Goal: Navigation & Orientation: Find specific page/section

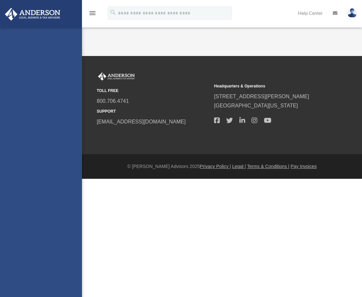
click at [226, 179] on html "X Get a chance to win 6 months of Platinum for free just by filling out this su…" at bounding box center [181, 89] width 362 height 179
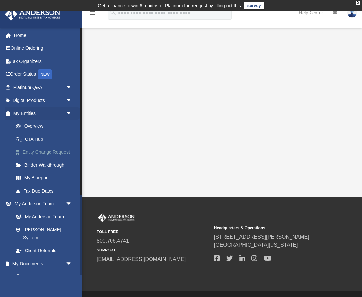
click at [46, 149] on link "Entity Change Request" at bounding box center [45, 152] width 73 height 13
click at [47, 153] on link "Entity Change Request" at bounding box center [45, 152] width 73 height 13
click at [37, 178] on link "My Blueprint" at bounding box center [45, 178] width 73 height 13
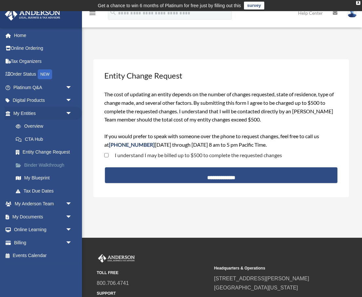
click at [40, 163] on link "Binder Walkthrough" at bounding box center [45, 165] width 73 height 13
click at [44, 164] on link "Binder Walkthrough" at bounding box center [45, 165] width 73 height 13
click at [53, 151] on link "Entity Change Request" at bounding box center [45, 152] width 73 height 13
click at [42, 180] on link "My Blueprint" at bounding box center [45, 178] width 73 height 13
click at [43, 191] on link "Tax Due Dates" at bounding box center [45, 191] width 73 height 13
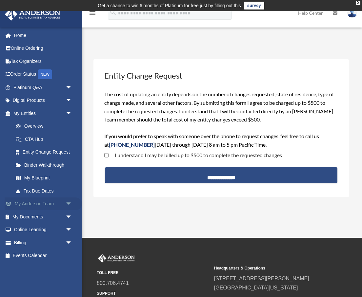
click at [43, 203] on link "My Anderson Team arrow_drop_down" at bounding box center [43, 204] width 77 height 13
click at [67, 200] on span "arrow_drop_down" at bounding box center [72, 204] width 13 height 13
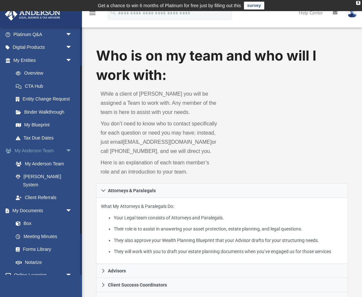
scroll to position [71, 0]
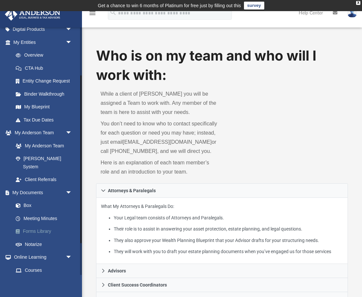
click at [57, 225] on link "Forms Library" at bounding box center [45, 231] width 73 height 13
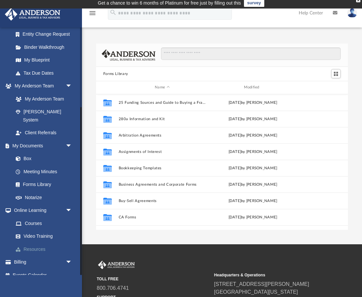
scroll to position [149, 252]
click at [49, 243] on link "Resources" at bounding box center [45, 249] width 73 height 13
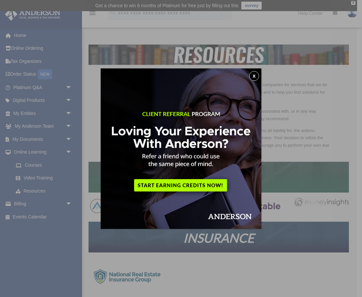
click at [253, 73] on button "x" at bounding box center [254, 76] width 10 height 10
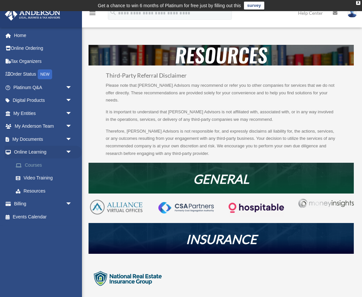
click at [46, 166] on link "Courses" at bounding box center [45, 165] width 73 height 13
click at [42, 165] on link "Courses" at bounding box center [45, 165] width 73 height 13
click at [36, 165] on link "Courses" at bounding box center [45, 165] width 73 height 13
click at [39, 178] on link "Video Training" at bounding box center [45, 178] width 73 height 13
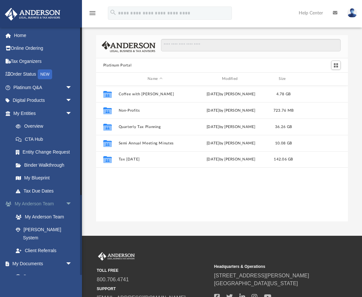
scroll to position [149, 252]
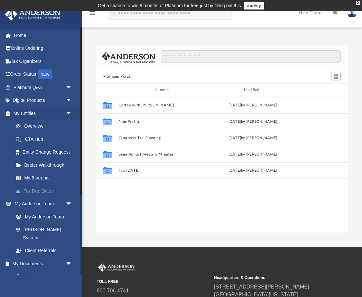
click at [42, 192] on link "Tax Due Dates" at bounding box center [45, 191] width 73 height 13
click at [44, 177] on link "My Blueprint" at bounding box center [45, 178] width 73 height 13
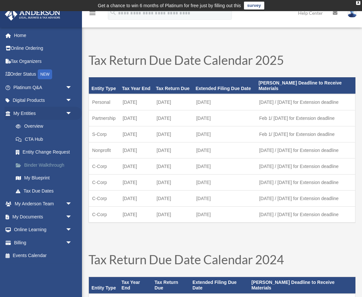
click at [47, 167] on link "Binder Walkthrough" at bounding box center [45, 165] width 73 height 13
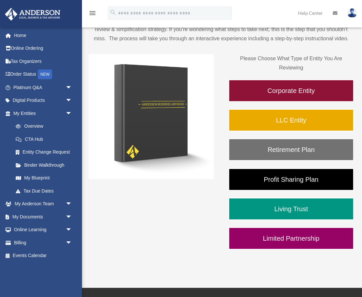
scroll to position [68, 0]
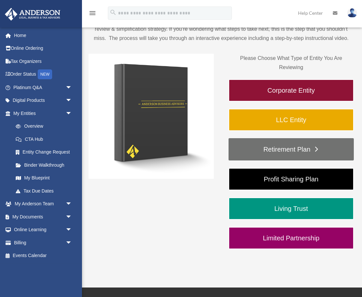
click at [265, 149] on link "Retirement Plan" at bounding box center [291, 149] width 125 height 22
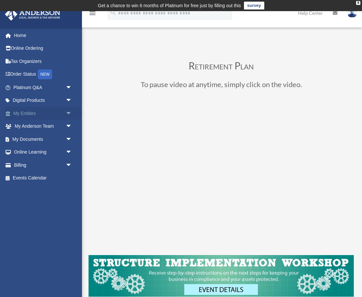
click at [66, 112] on span "arrow_drop_down" at bounding box center [72, 113] width 13 height 13
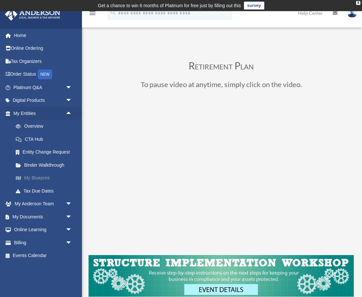
click at [53, 178] on link "My Blueprint" at bounding box center [45, 178] width 73 height 13
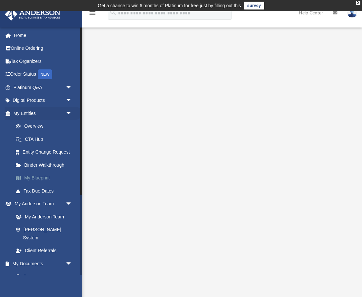
click at [39, 175] on link "My Blueprint" at bounding box center [45, 178] width 73 height 13
click at [40, 180] on link "My Blueprint" at bounding box center [45, 178] width 73 height 13
click at [43, 167] on link "Binder Walkthrough" at bounding box center [45, 165] width 73 height 13
click at [44, 151] on link "Entity Change Request" at bounding box center [45, 152] width 73 height 13
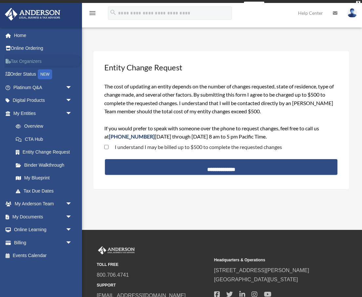
click at [27, 60] on link "Tax Organizers" at bounding box center [43, 61] width 77 height 13
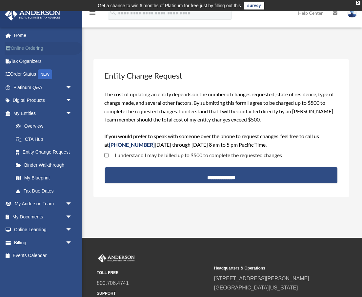
click at [29, 47] on link "Online Ordering" at bounding box center [43, 48] width 77 height 13
click at [37, 202] on link "My Anderson Team arrow_drop_down" at bounding box center [43, 204] width 77 height 13
click at [69, 218] on span "arrow_drop_down" at bounding box center [72, 216] width 13 height 13
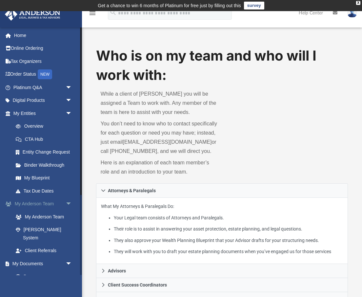
click at [69, 204] on span "arrow_drop_down" at bounding box center [72, 204] width 13 height 13
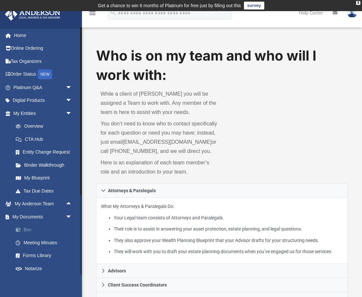
click at [34, 228] on link "Box" at bounding box center [45, 230] width 73 height 13
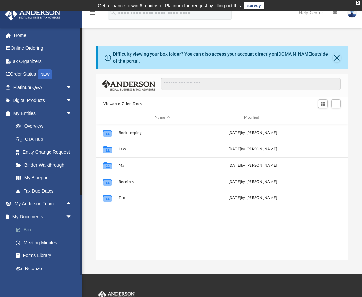
scroll to position [149, 252]
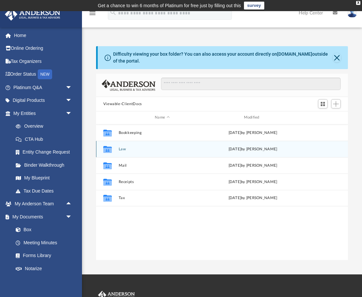
click at [127, 150] on button "Law" at bounding box center [162, 149] width 88 height 4
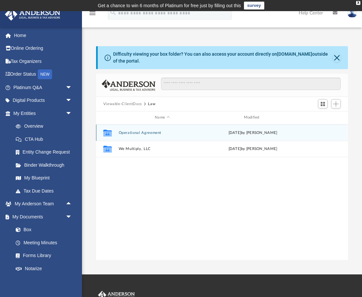
click at [131, 131] on button "Operational Agreement" at bounding box center [162, 133] width 88 height 4
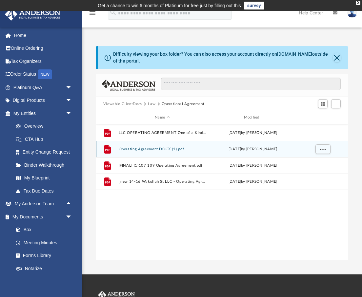
click at [149, 150] on button "Operating Agreement.DOCX (1).pdf" at bounding box center [162, 149] width 88 height 4
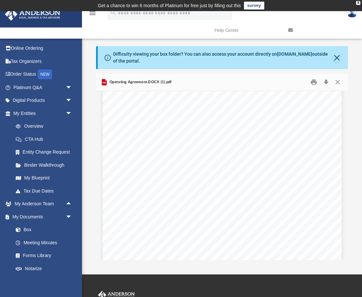
scroll to position [0, 0]
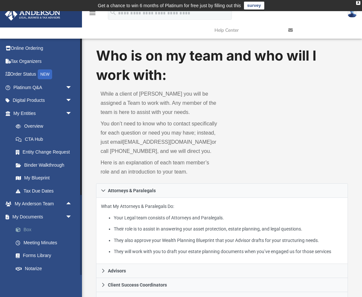
click at [41, 228] on link "Box" at bounding box center [45, 230] width 73 height 13
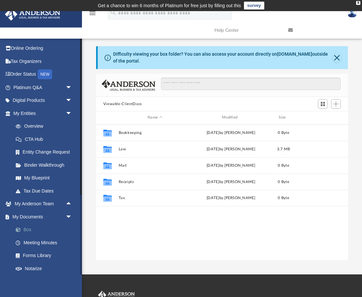
scroll to position [149, 252]
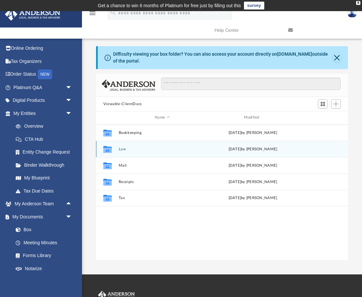
click at [144, 152] on div "Collaborated Folder Law Wed Jun 18 2025 by Shaquina Williams" at bounding box center [222, 149] width 252 height 16
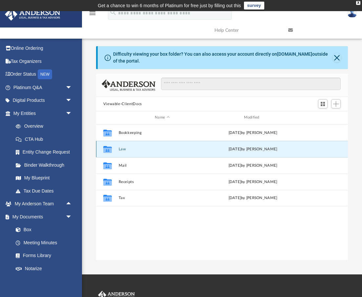
click at [115, 148] on div "Collaborated Folder" at bounding box center [107, 149] width 16 height 10
click at [124, 148] on button "Law" at bounding box center [162, 149] width 88 height 4
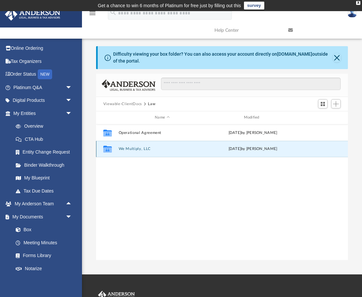
click at [126, 150] on button "We Multiply, LLC" at bounding box center [162, 149] width 88 height 4
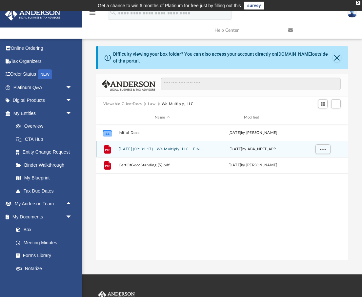
click at [146, 149] on button "2025.05.21 (09:31:17) - We Multiply, LLC - EIN Letter from IRS.pdf" at bounding box center [162, 149] width 88 height 4
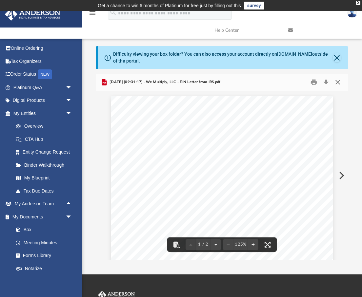
click at [340, 85] on button "Close" at bounding box center [338, 82] width 12 height 10
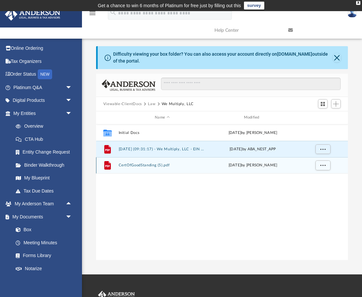
click at [169, 168] on div "File CertOfGoodStanding (5).pdf Wed Jun 18 2025 by Shaquina Williams" at bounding box center [222, 165] width 252 height 16
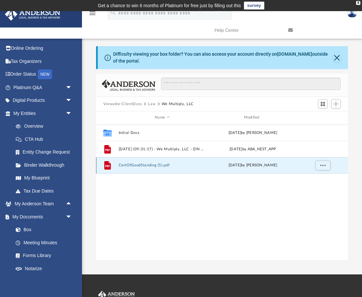
click at [164, 164] on button "CertOfGoodStanding (5).pdf" at bounding box center [162, 165] width 88 height 4
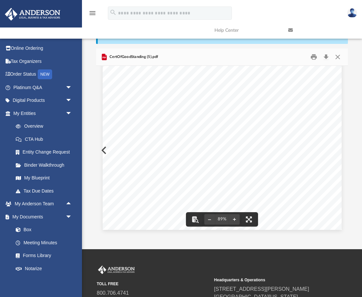
scroll to position [0, 0]
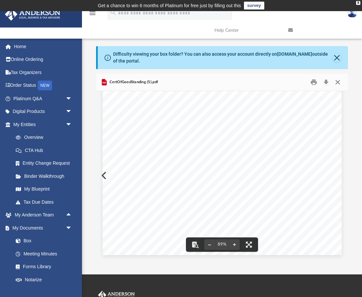
click at [337, 85] on button "Close" at bounding box center [338, 82] width 12 height 10
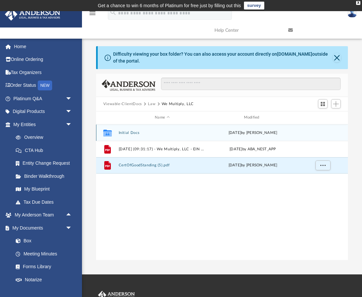
click at [140, 132] on button "Initial Docs" at bounding box center [162, 133] width 88 height 4
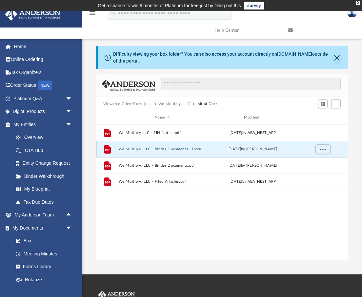
click at [140, 150] on button "We Multiply, LLC - Binder Documents - DocuSigned.pdf" at bounding box center [162, 149] width 88 height 4
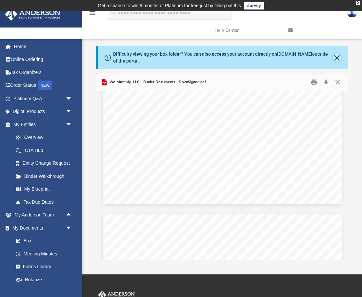
click at [337, 59] on button "Close" at bounding box center [337, 57] width 8 height 9
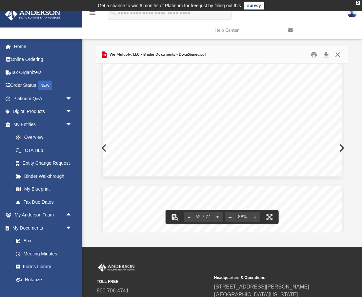
click at [337, 56] on button "Close" at bounding box center [338, 55] width 12 height 10
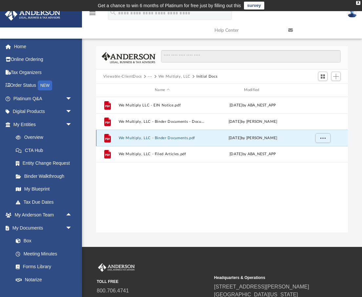
click at [169, 137] on button "We Multiply, LLC - Binder Documents.pdf" at bounding box center [162, 138] width 88 height 4
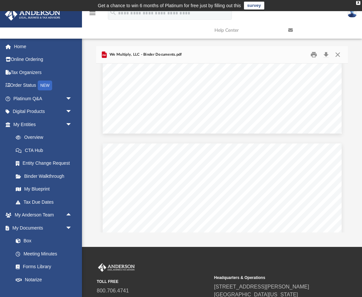
scroll to position [4751, 0]
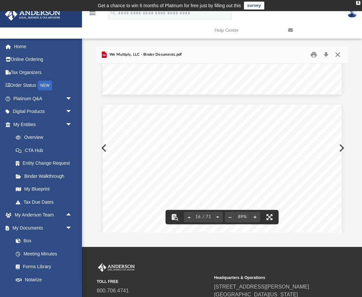
click at [336, 55] on button "Close" at bounding box center [338, 55] width 12 height 10
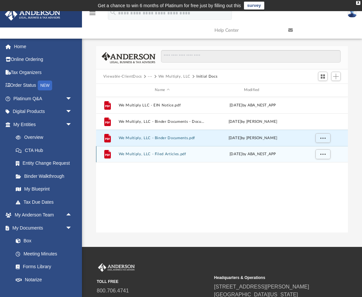
click at [159, 153] on button "We Multiply, LLC - Filed Articles.pdf" at bounding box center [162, 154] width 88 height 4
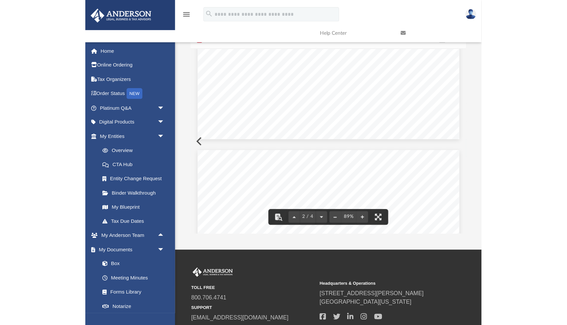
scroll to position [443, 0]
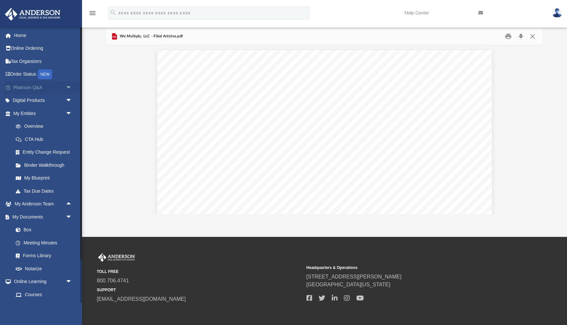
click at [67, 85] on span "arrow_drop_down" at bounding box center [72, 87] width 13 height 13
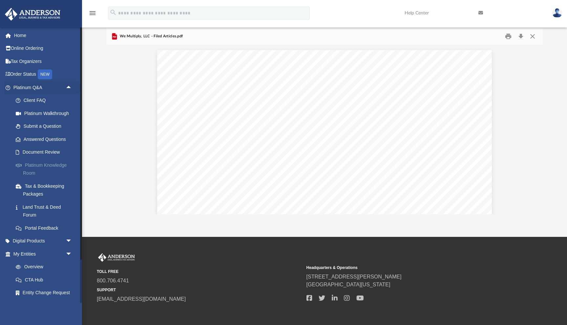
click at [52, 166] on link "Platinum Knowledge Room" at bounding box center [45, 169] width 73 height 21
click at [48, 163] on link "Platinum Knowledge Room" at bounding box center [45, 169] width 73 height 21
click at [44, 165] on link "Platinum Knowledge Room" at bounding box center [45, 169] width 73 height 21
click at [56, 166] on link "Platinum Knowledge Room" at bounding box center [45, 169] width 73 height 21
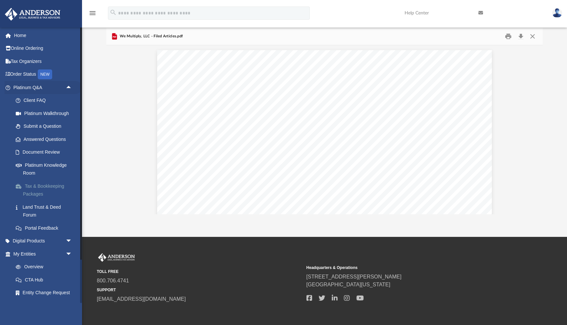
click at [49, 184] on link "Tax & Bookkeeping Packages" at bounding box center [45, 190] width 73 height 21
click at [46, 166] on link "Platinum Knowledge Room" at bounding box center [45, 169] width 73 height 21
click at [46, 165] on link "Platinum Knowledge Room" at bounding box center [45, 169] width 73 height 21
click at [70, 85] on span "arrow_drop_up" at bounding box center [72, 87] width 13 height 13
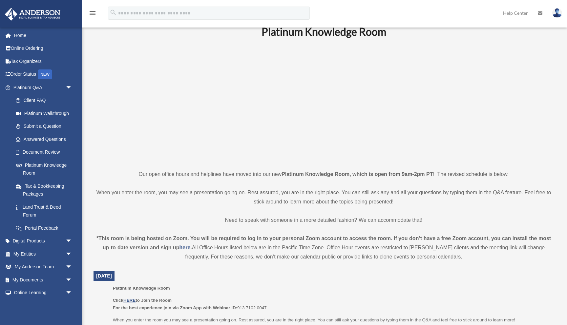
scroll to position [29, 0]
click at [68, 256] on span "arrow_drop_down" at bounding box center [72, 254] width 13 height 13
click at [46, 265] on link "Overview" at bounding box center [45, 267] width 73 height 13
click at [18, 265] on link "Overview" at bounding box center [45, 267] width 73 height 13
click at [30, 267] on link "Overview" at bounding box center [45, 267] width 73 height 13
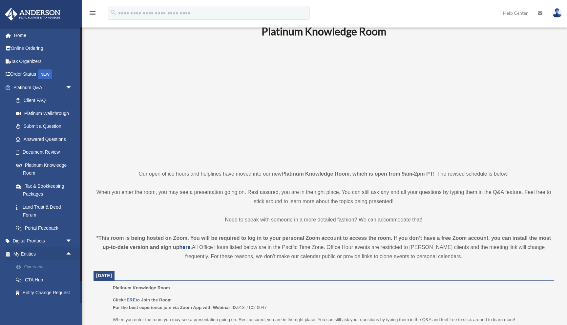
click at [30, 267] on link "Overview" at bounding box center [45, 267] width 73 height 13
click at [35, 266] on link "Overview" at bounding box center [45, 267] width 73 height 13
click at [48, 228] on link "Portal Feedback" at bounding box center [45, 228] width 73 height 13
click at [36, 268] on link "Overview" at bounding box center [45, 267] width 73 height 13
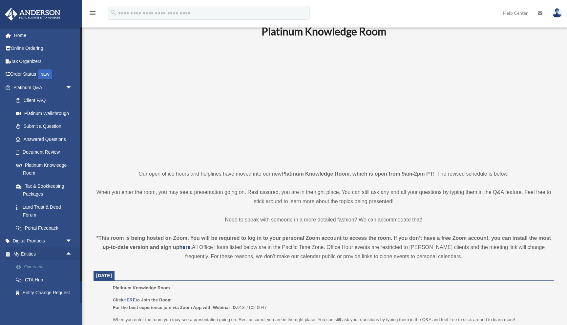
click at [36, 268] on link "Overview" at bounding box center [45, 267] width 73 height 13
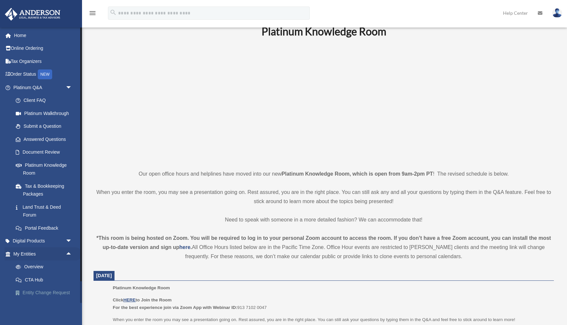
click at [51, 291] on link "Entity Change Request" at bounding box center [45, 293] width 73 height 13
click at [37, 208] on link "Land Trust & Deed Forum" at bounding box center [45, 211] width 73 height 21
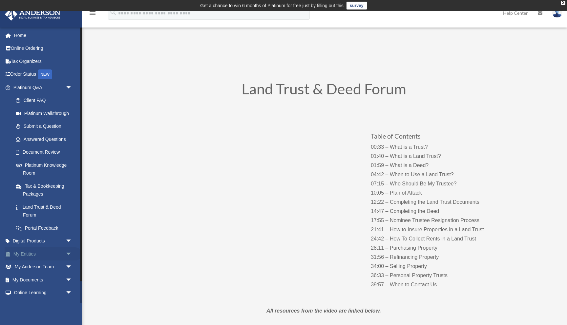
click at [68, 251] on span "arrow_drop_down" at bounding box center [72, 254] width 13 height 13
click at [39, 269] on link "Overview" at bounding box center [45, 267] width 73 height 13
click at [19, 264] on link "Overview" at bounding box center [45, 267] width 73 height 13
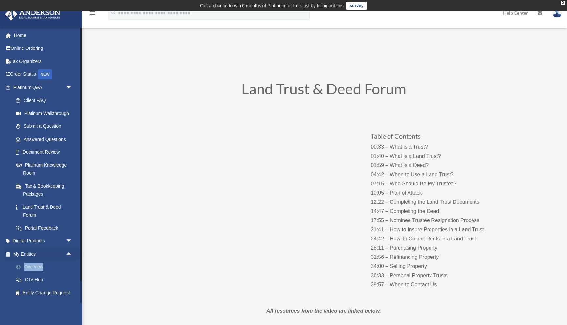
click at [19, 264] on link "Overview" at bounding box center [45, 267] width 73 height 13
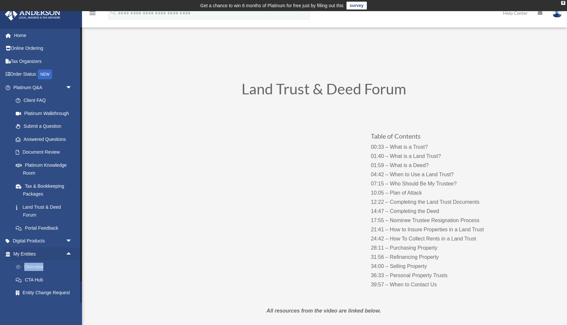
click at [19, 264] on link "Overview" at bounding box center [45, 267] width 73 height 13
click at [29, 281] on link "CTA Hub" at bounding box center [45, 279] width 73 height 13
click at [21, 267] on span at bounding box center [21, 267] width 5 height 5
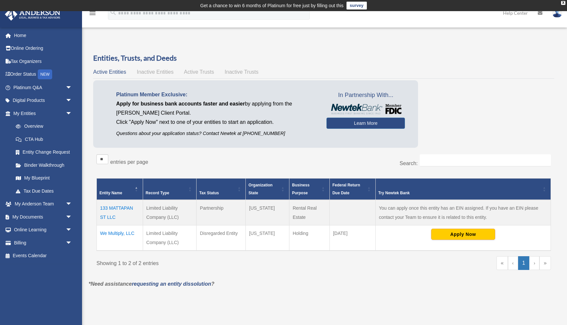
click at [360, 48] on div "Overview date_range Published on Last updated [DATE] [DATE] by [PERSON_NAME] Ad…" at bounding box center [324, 175] width 480 height 261
click at [43, 179] on link "My Blueprint" at bounding box center [45, 178] width 73 height 13
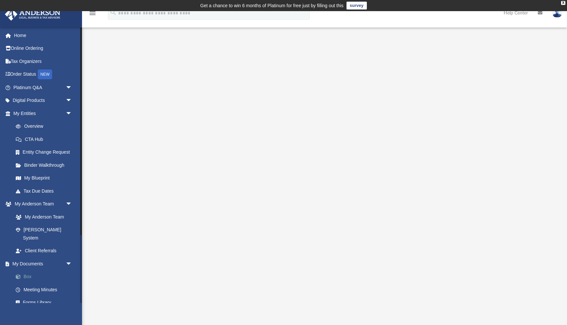
click at [28, 270] on link "Box" at bounding box center [45, 276] width 73 height 13
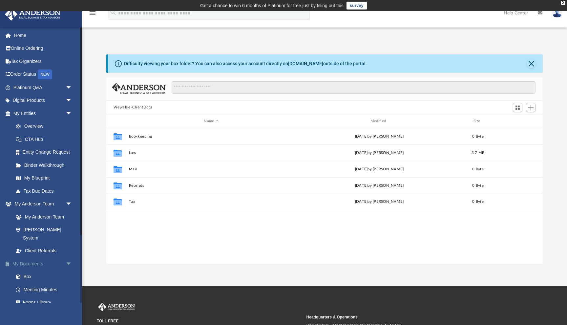
scroll to position [149, 436]
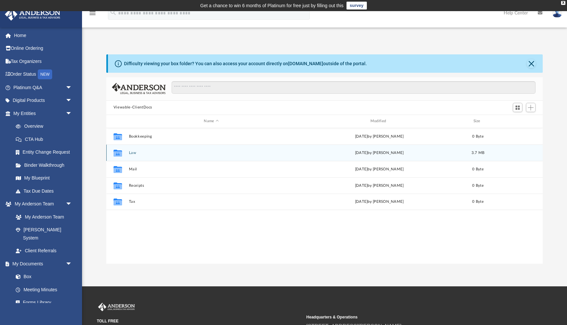
click at [143, 155] on div "Collaborated Folder Law [DATE] by [PERSON_NAME] 3.7 MB" at bounding box center [324, 153] width 436 height 16
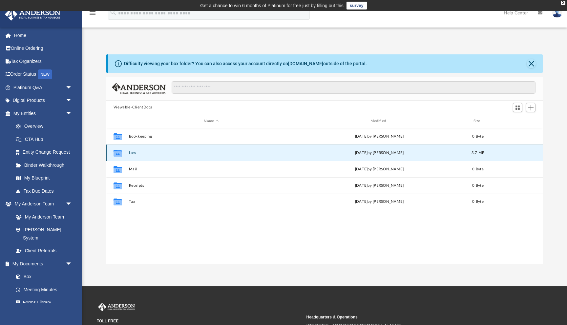
click at [138, 156] on div "Collaborated Folder Law [DATE] by [PERSON_NAME] 3.7 MB" at bounding box center [324, 153] width 436 height 16
click at [120, 153] on icon "grid" at bounding box center [117, 153] width 9 height 5
click at [117, 153] on icon "grid" at bounding box center [117, 153] width 9 height 5
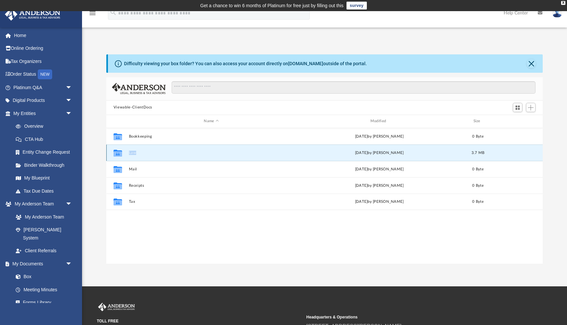
click at [117, 153] on icon "grid" at bounding box center [117, 153] width 9 height 5
click at [133, 151] on button "Law" at bounding box center [211, 153] width 165 height 4
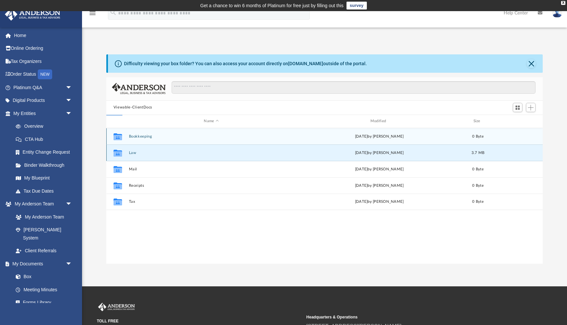
click at [133, 151] on button "Law" at bounding box center [211, 153] width 165 height 4
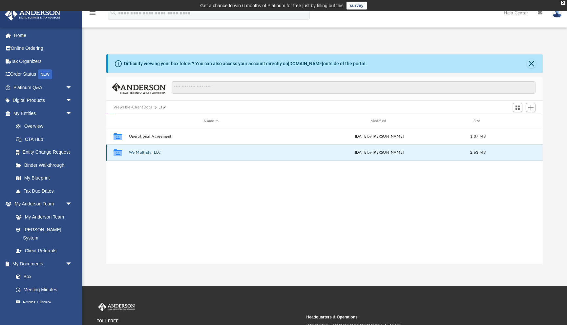
click at [133, 151] on button "We Multiply, LLC" at bounding box center [211, 152] width 165 height 4
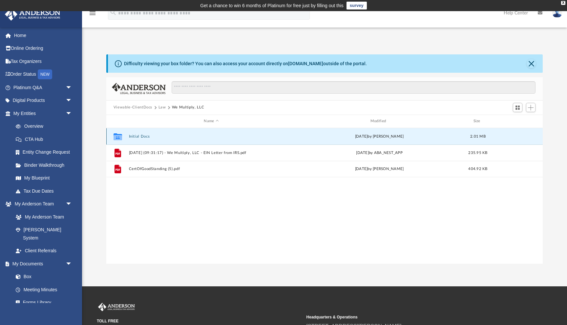
click at [142, 134] on button "Initial Docs" at bounding box center [211, 136] width 165 height 4
click at [141, 134] on button "Initial Docs" at bounding box center [211, 136] width 165 height 4
click at [141, 135] on button "Initial Docs" at bounding box center [211, 136] width 165 height 4
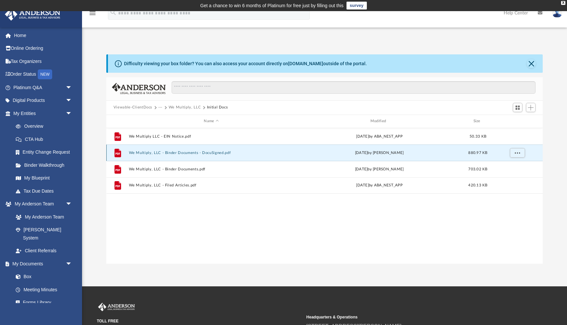
click at [181, 153] on button "We Multiply, LLC - Binder Documents - DocuSigned.pdf" at bounding box center [211, 153] width 165 height 4
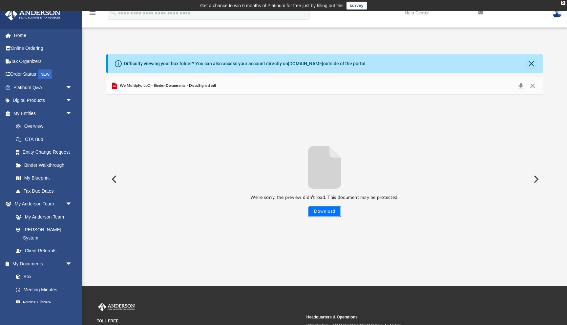
click at [333, 214] on button "Download" at bounding box center [324, 212] width 32 height 10
click at [324, 211] on button "Download" at bounding box center [324, 212] width 32 height 10
click at [47, 283] on link "Meeting Minutes" at bounding box center [45, 289] width 73 height 13
click at [51, 283] on link "Meeting Minutes" at bounding box center [45, 289] width 73 height 13
click at [19, 288] on span at bounding box center [21, 290] width 4 height 5
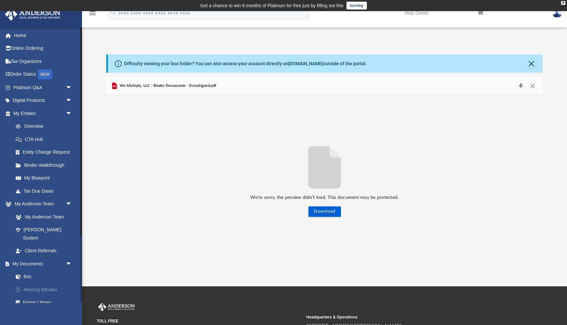
click at [19, 288] on span at bounding box center [21, 290] width 4 height 5
click at [55, 283] on link "Meeting Minutes" at bounding box center [45, 289] width 73 height 13
click at [50, 283] on link "Meeting Minutes" at bounding box center [45, 289] width 73 height 13
click at [27, 283] on link "Meeting Minutes" at bounding box center [45, 289] width 73 height 13
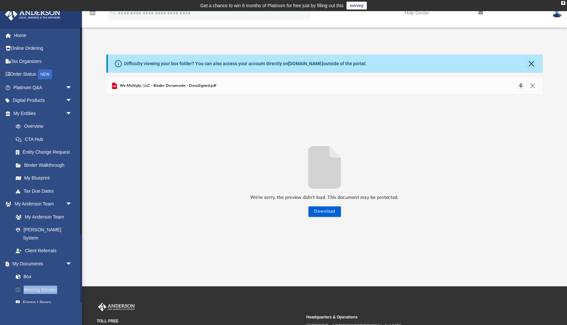
click at [27, 283] on link "Meeting Minutes" at bounding box center [45, 289] width 73 height 13
drag, startPoint x: 50, startPoint y: 280, endPoint x: 24, endPoint y: 282, distance: 26.0
click at [25, 283] on link "Meeting Minutes" at bounding box center [45, 289] width 73 height 13
click at [19, 288] on span at bounding box center [21, 290] width 4 height 5
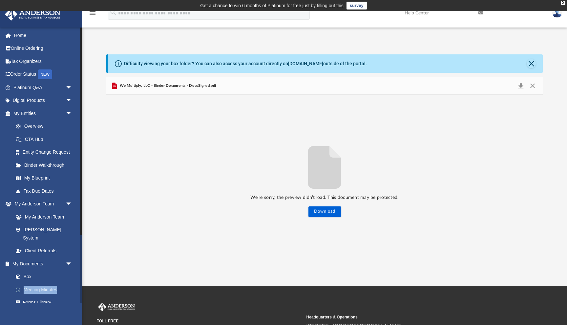
click at [19, 288] on span at bounding box center [21, 290] width 4 height 5
click at [50, 283] on link "Meeting Minutes" at bounding box center [45, 289] width 73 height 13
click at [36, 257] on link "My Documents arrow_drop_down" at bounding box center [43, 263] width 77 height 13
click at [70, 257] on span "arrow_drop_down" at bounding box center [72, 263] width 13 height 13
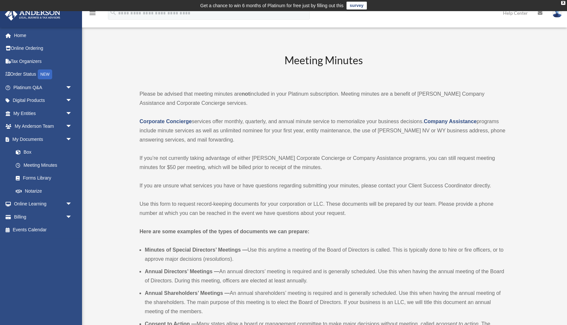
click at [38, 114] on link "My Entities arrow_drop_down" at bounding box center [43, 113] width 77 height 13
click at [67, 110] on span "arrow_drop_down" at bounding box center [72, 113] width 13 height 13
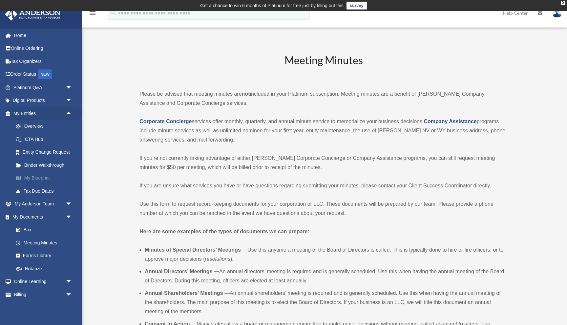
click at [31, 176] on link "My Blueprint" at bounding box center [45, 178] width 73 height 13
click at [19, 176] on span at bounding box center [21, 178] width 5 height 5
click at [45, 177] on link "My Blueprint" at bounding box center [45, 178] width 73 height 13
drag, startPoint x: 45, startPoint y: 177, endPoint x: 19, endPoint y: 177, distance: 25.9
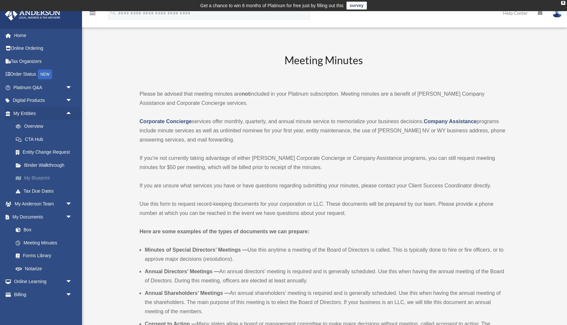
click at [20, 177] on link "My Blueprint" at bounding box center [45, 178] width 73 height 13
click at [19, 177] on span at bounding box center [21, 178] width 5 height 5
click at [14, 177] on link "My Blueprint" at bounding box center [45, 178] width 73 height 13
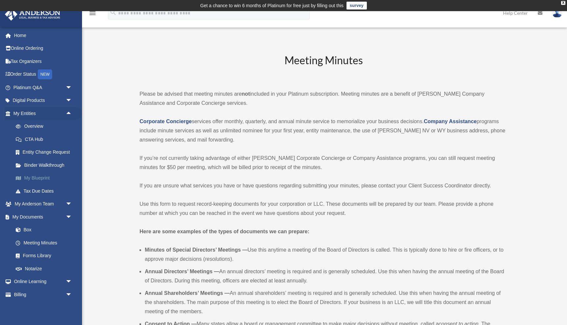
click at [14, 177] on link "My Blueprint" at bounding box center [45, 178] width 73 height 13
click at [28, 180] on link "My Blueprint" at bounding box center [45, 178] width 73 height 13
